Goal: Use online tool/utility: Utilize a website feature to perform a specific function

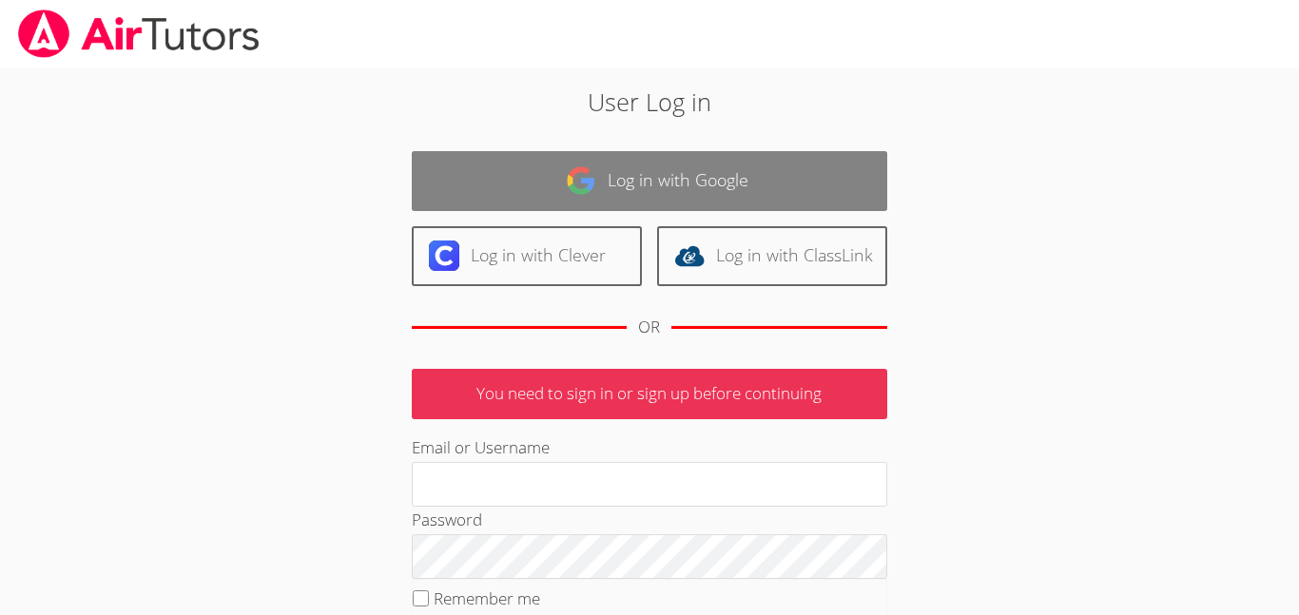
click at [813, 186] on link "Log in with Google" at bounding box center [649, 181] width 475 height 60
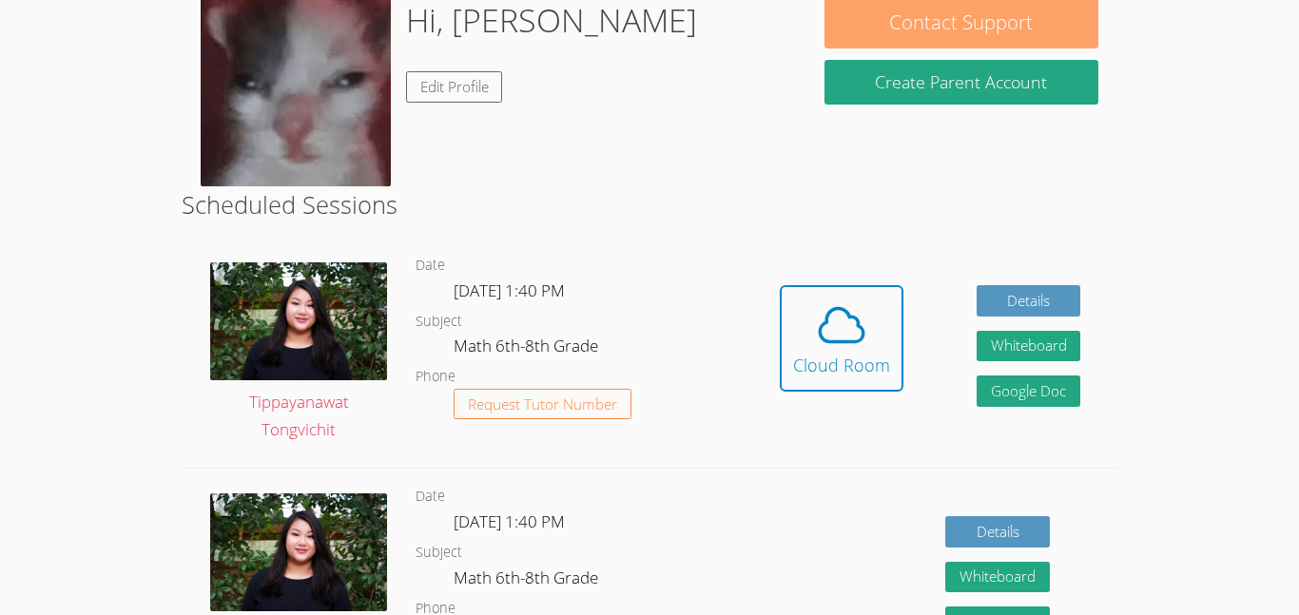
scroll to position [358, 0]
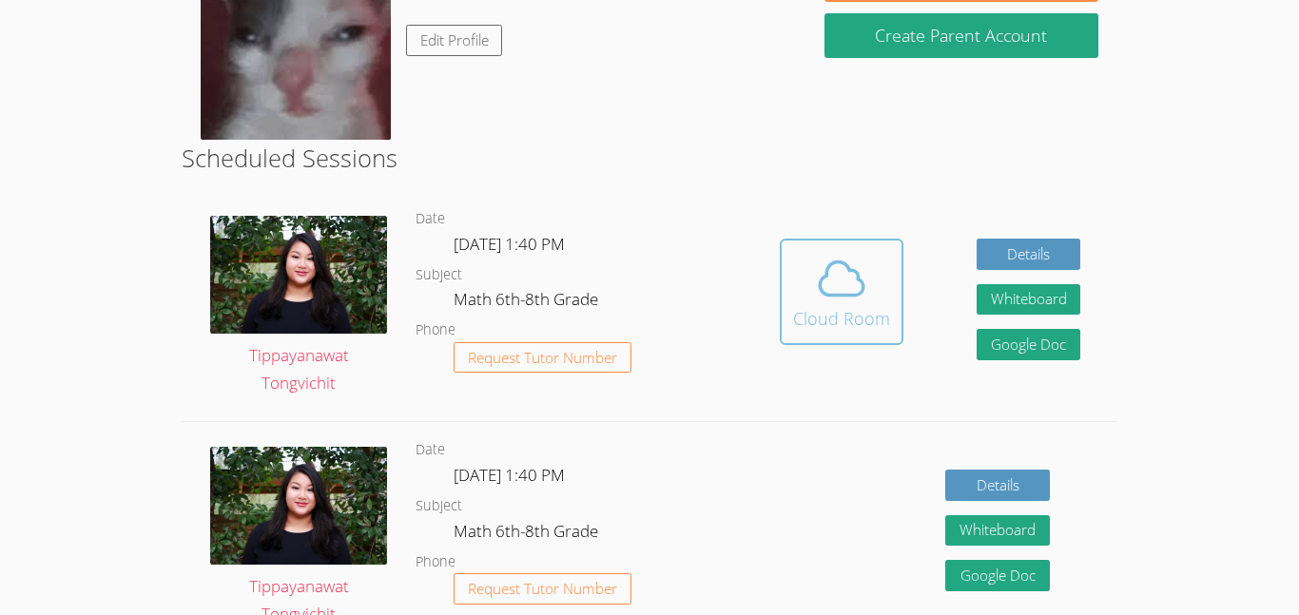
click at [849, 320] on div "Cloud Room" at bounding box center [841, 318] width 97 height 27
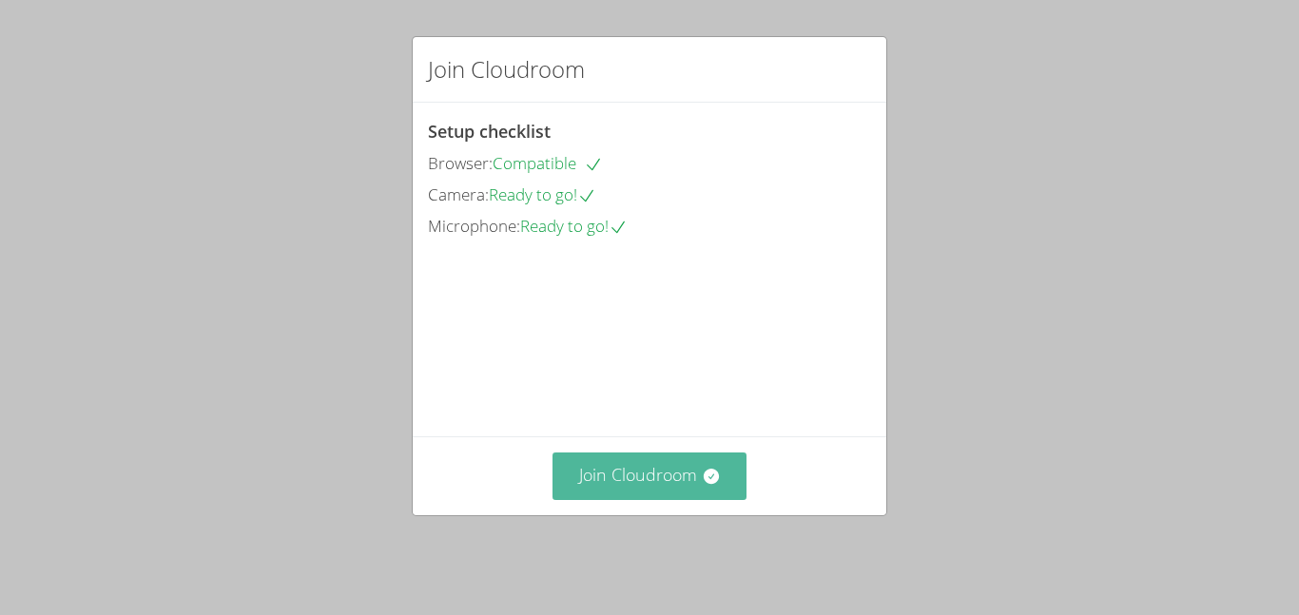
click at [712, 484] on icon at bounding box center [710, 476] width 15 height 15
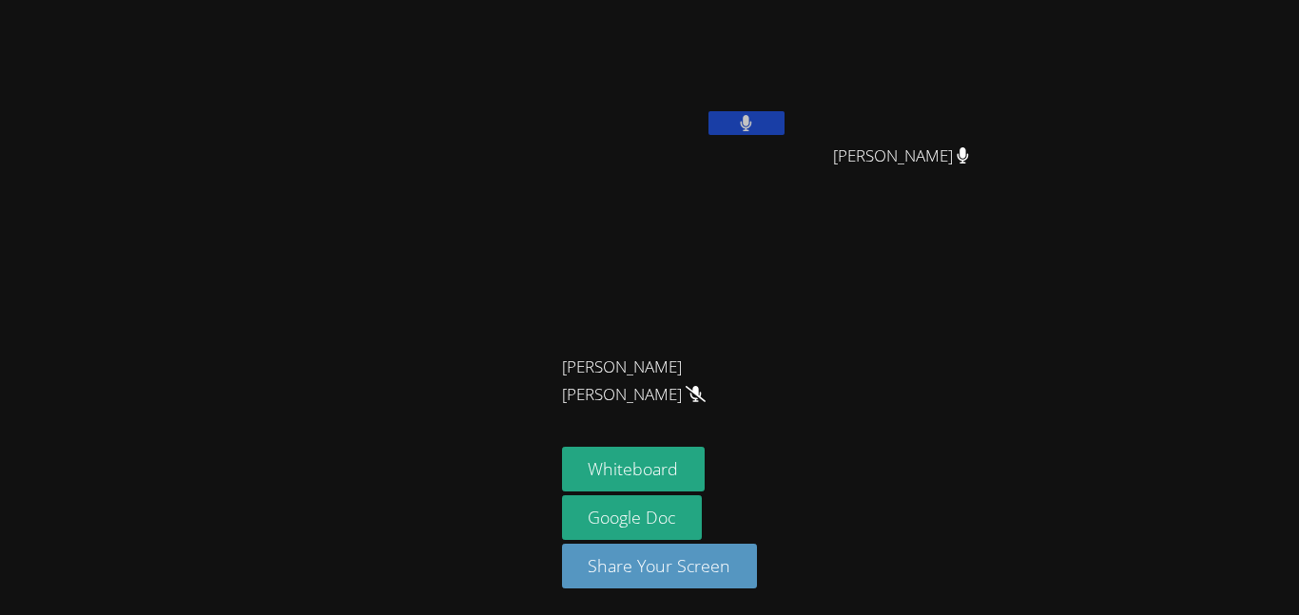
click at [752, 119] on button at bounding box center [746, 123] width 76 height 24
click at [752, 119] on icon at bounding box center [746, 123] width 20 height 16
click at [751, 123] on icon at bounding box center [746, 123] width 12 height 16
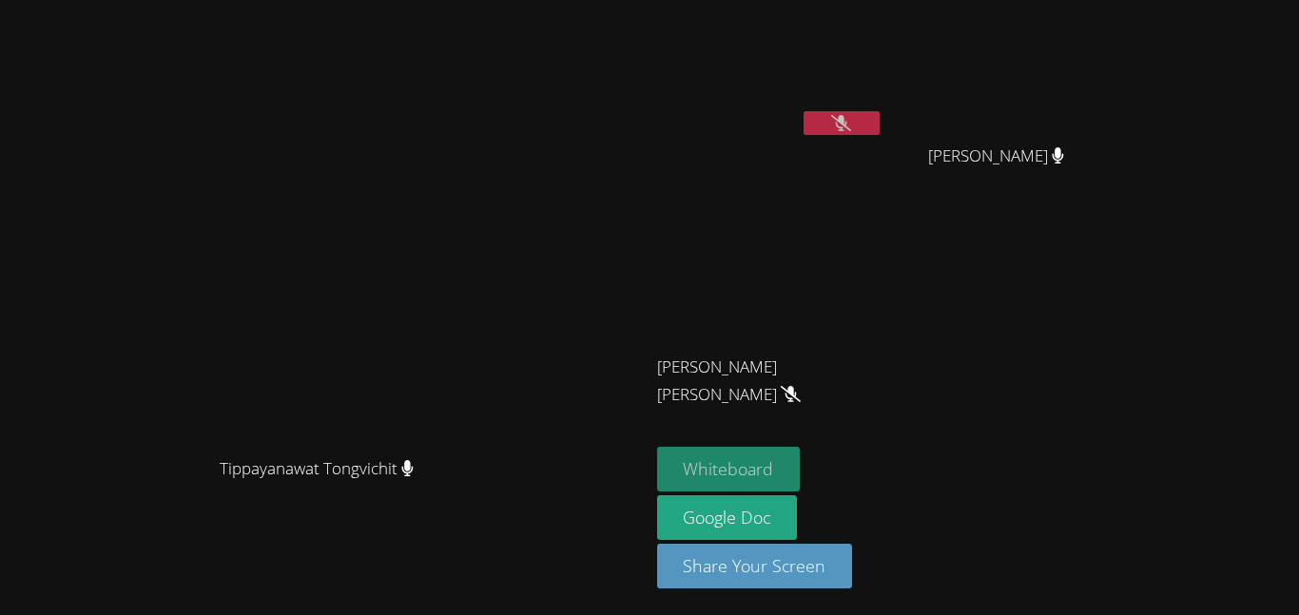
click at [774, 457] on button "Whiteboard" at bounding box center [729, 469] width 144 height 45
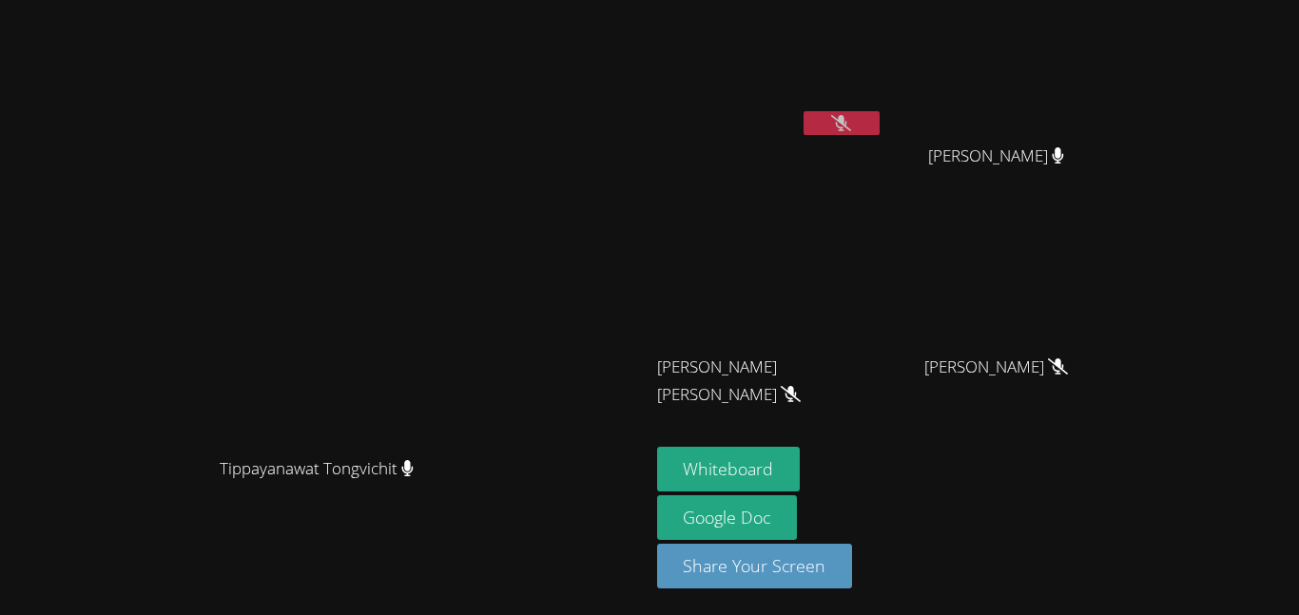
click at [880, 129] on button at bounding box center [842, 123] width 76 height 24
